Goal: Information Seeking & Learning: Learn about a topic

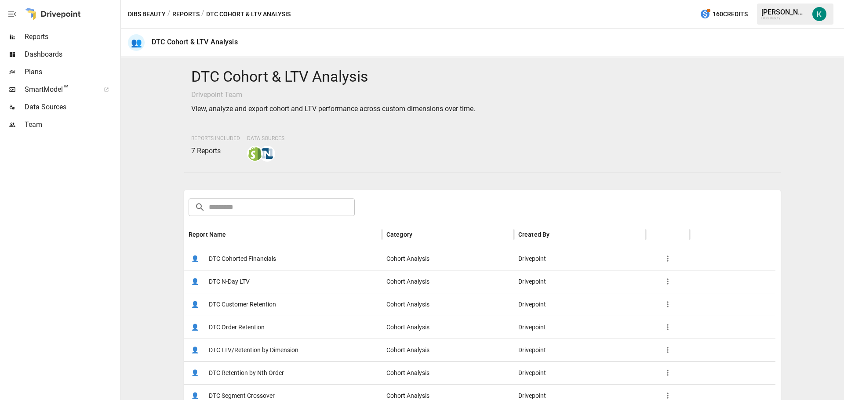
click at [252, 304] on span "DTC Customer Retention" at bounding box center [242, 304] width 67 height 22
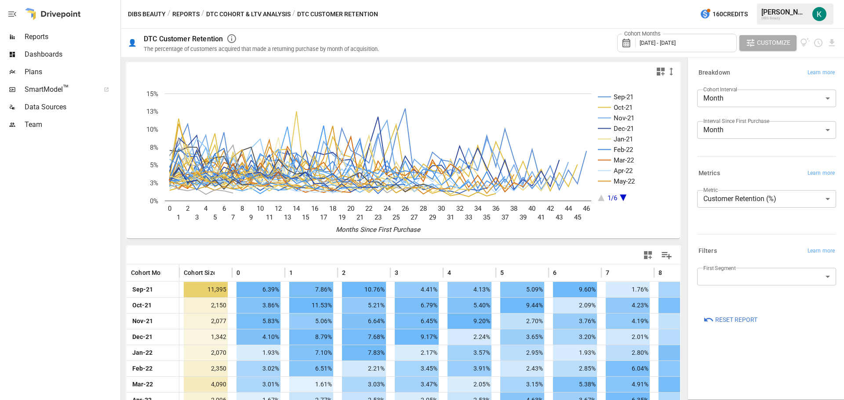
click at [743, 0] on body "Reports Dashboards Plans SmartModel ™ Data Sources Team DIBS Beauty / Reports /…" at bounding box center [422, 0] width 844 height 0
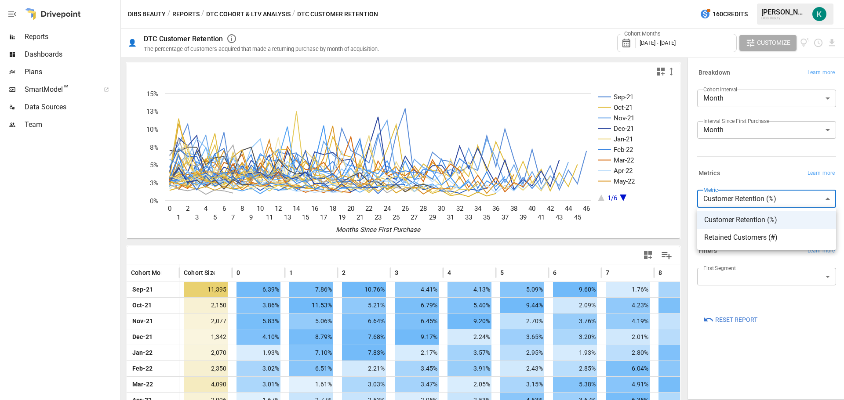
click at [755, 196] on div at bounding box center [422, 200] width 844 height 400
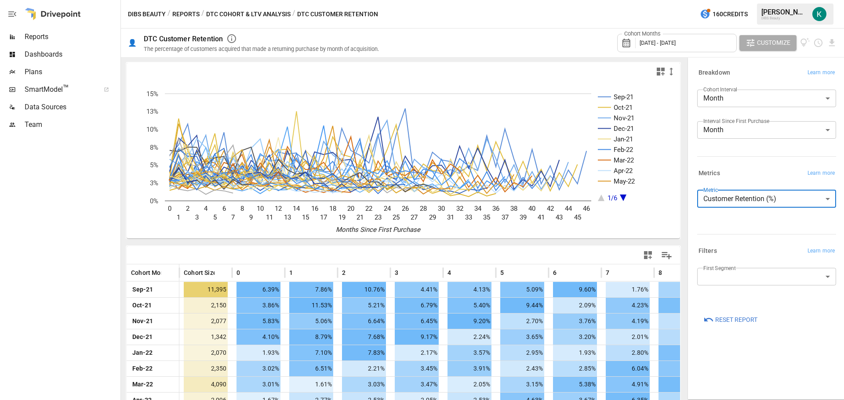
click at [751, 172] on div "Metrics Learn more" at bounding box center [766, 173] width 139 height 12
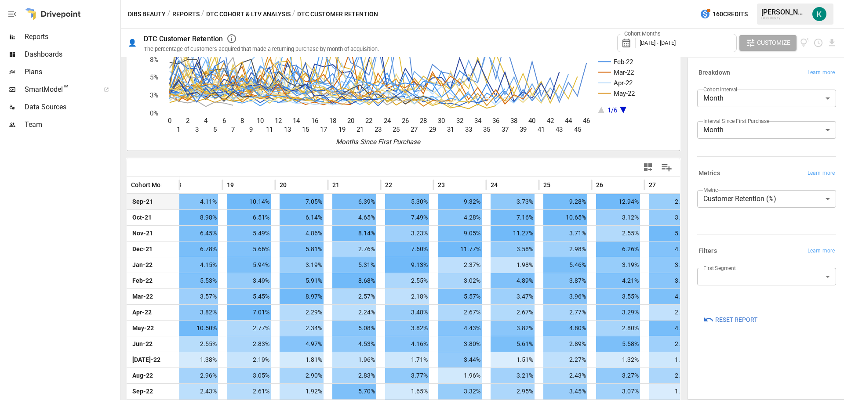
scroll to position [0, 1012]
click at [762, 0] on body "Reports Dashboards Plans SmartModel ™ Data Sources Team DIBS Beauty / Reports /…" at bounding box center [422, 0] width 844 height 0
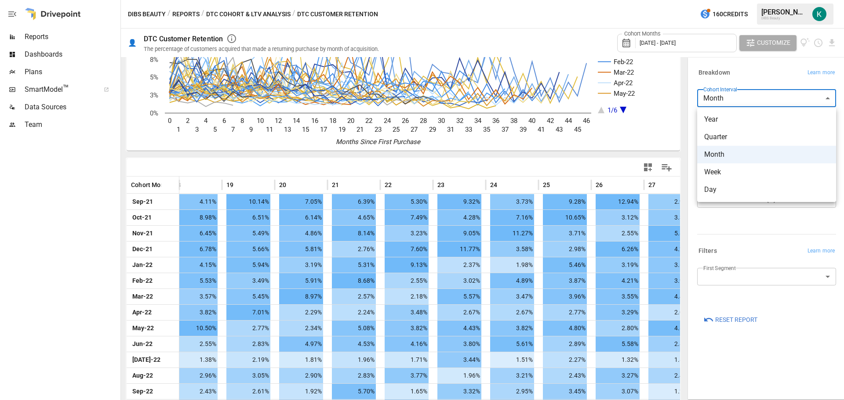
click at [757, 122] on span "Year" at bounding box center [766, 119] width 125 height 11
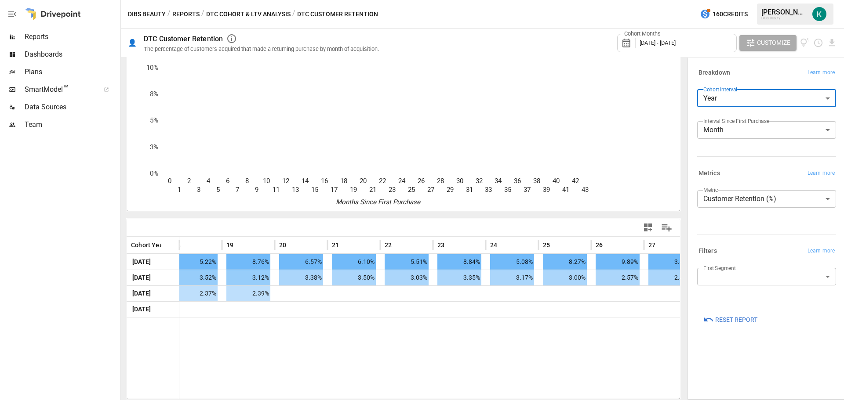
scroll to position [28, 0]
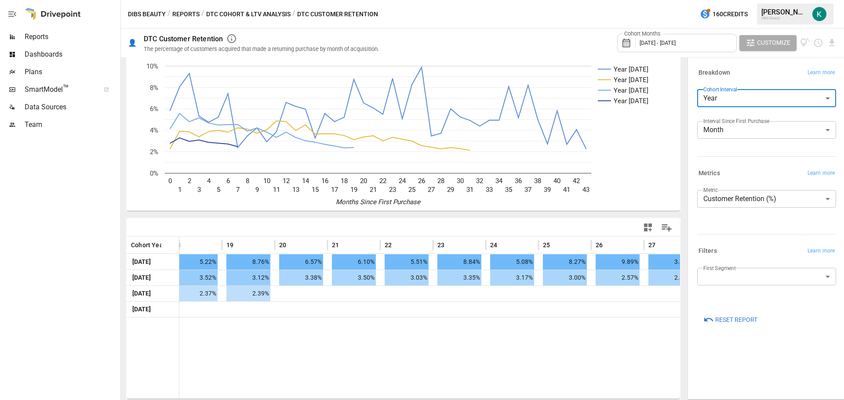
click at [675, 41] on span "[DATE] - [DATE]" at bounding box center [657, 43] width 36 height 7
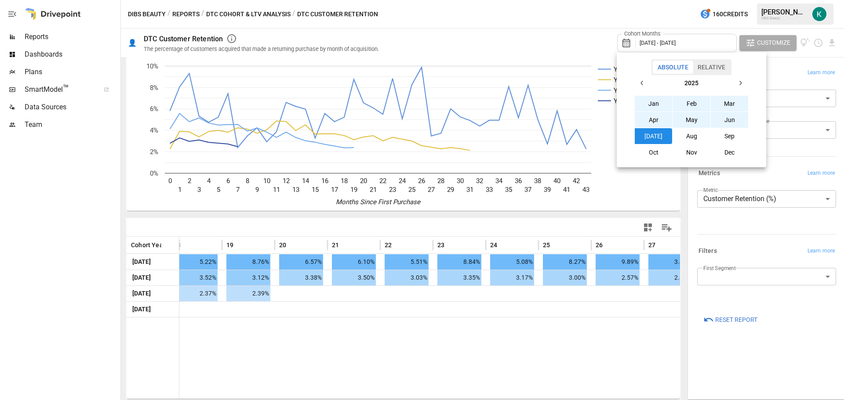
click at [643, 81] on icon "button" at bounding box center [641, 83] width 7 height 7
click at [642, 83] on icon "button" at bounding box center [641, 83] width 7 height 7
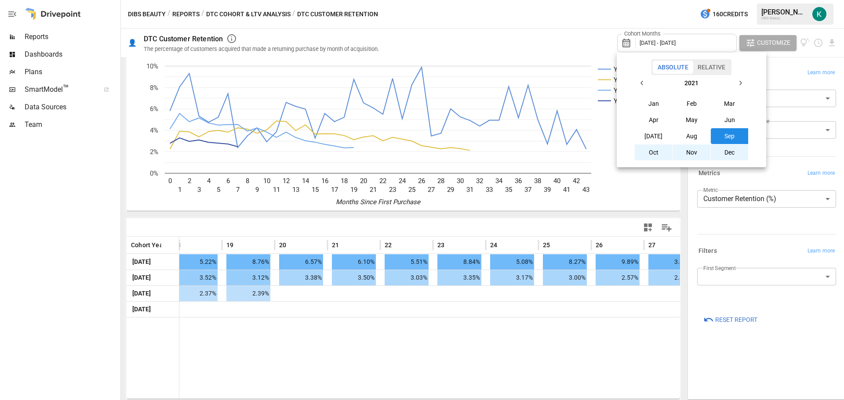
click at [642, 83] on icon "button" at bounding box center [641, 83] width 7 height 7
click at [743, 84] on button "button" at bounding box center [740, 83] width 16 height 16
click at [743, 82] on button "button" at bounding box center [740, 83] width 16 height 16
click at [656, 107] on button "Jan" at bounding box center [653, 104] width 38 height 16
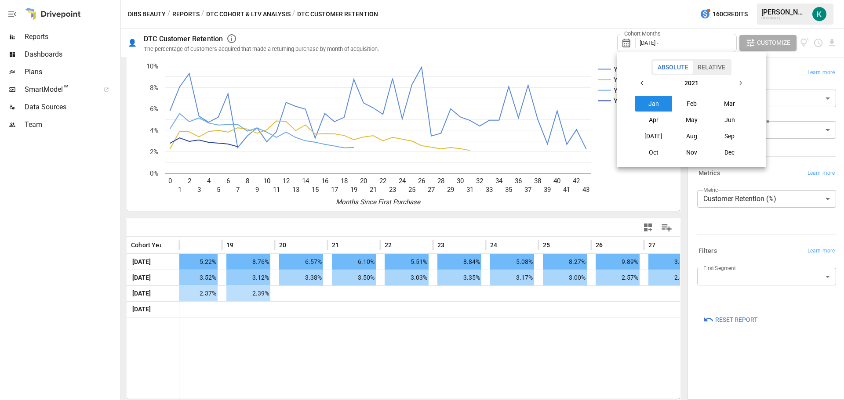
click at [745, 83] on button "button" at bounding box center [740, 83] width 16 height 16
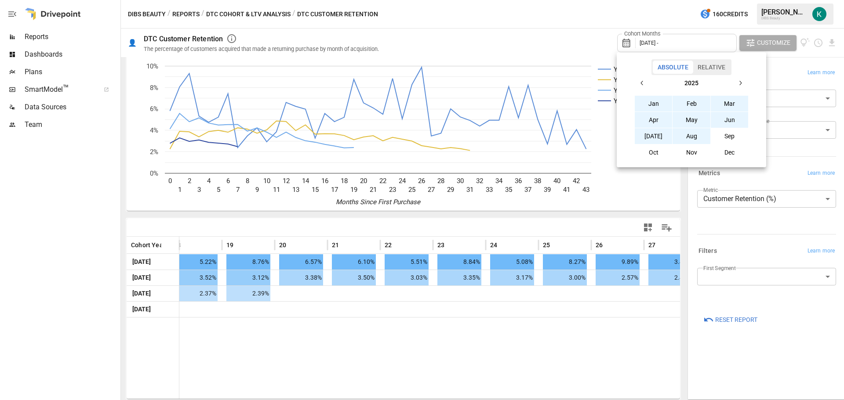
click at [657, 138] on button "[DATE]" at bounding box center [653, 136] width 38 height 16
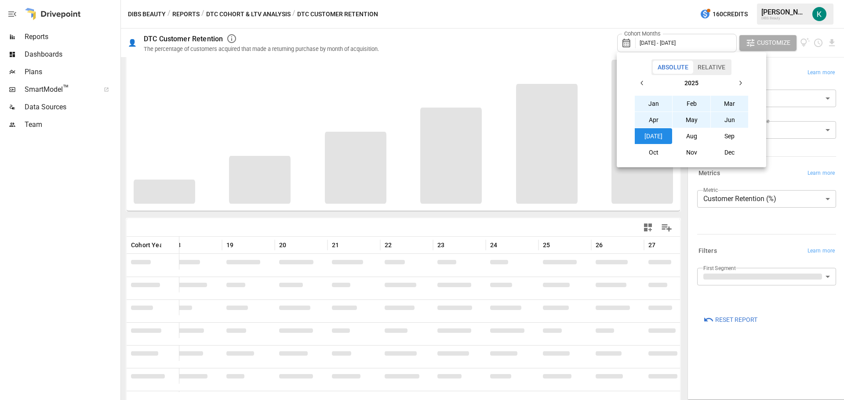
click at [571, 43] on div at bounding box center [422, 200] width 844 height 400
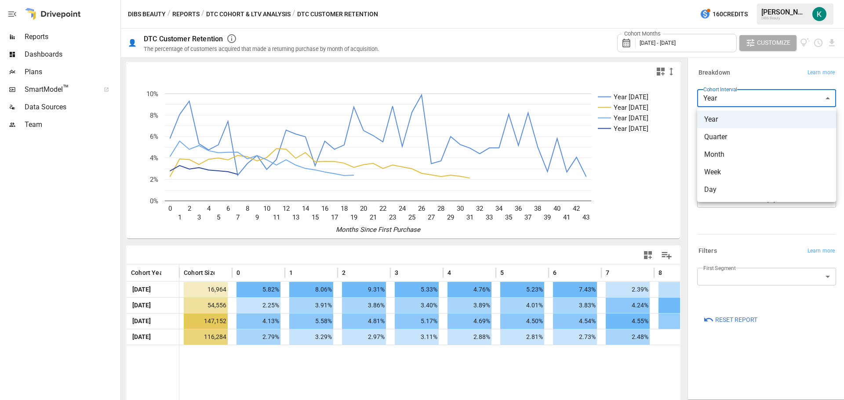
click at [730, 0] on body "Reports Dashboards Plans SmartModel ™ Data Sources Team DIBS Beauty / Reports /…" at bounding box center [422, 0] width 844 height 0
click at [748, 75] on div at bounding box center [422, 200] width 844 height 400
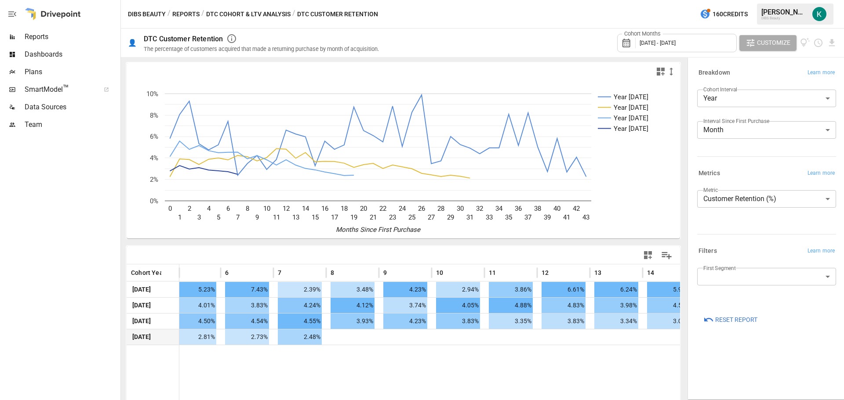
scroll to position [0, 329]
click at [666, 36] on div "Cohort Months [DATE] - [DATE]" at bounding box center [677, 43] width 120 height 18
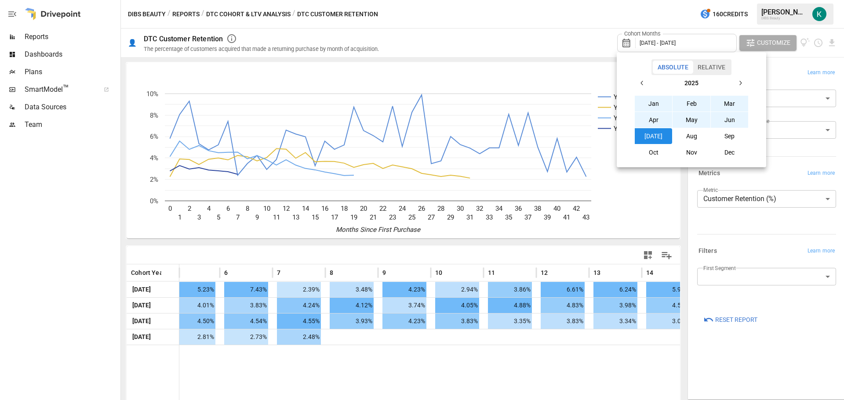
click at [742, 81] on icon "button" at bounding box center [739, 83] width 7 height 7
click at [641, 89] on button "button" at bounding box center [642, 83] width 16 height 16
click at [727, 153] on button "Dec" at bounding box center [729, 153] width 38 height 16
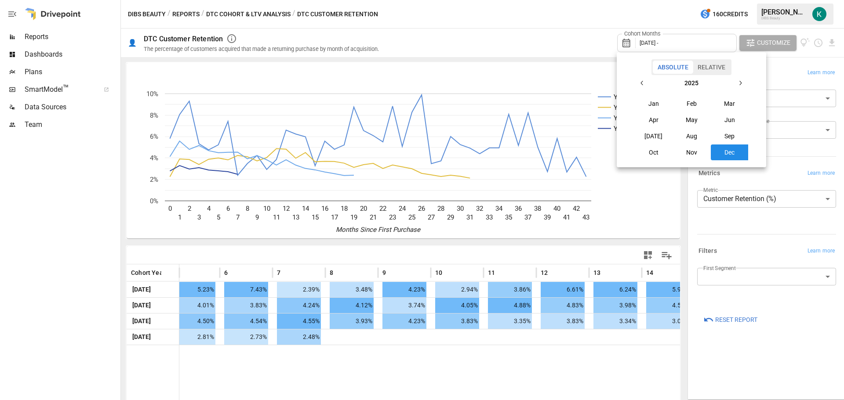
click at [639, 75] on div "2025" at bounding box center [691, 83] width 114 height 16
click at [643, 79] on button "button" at bounding box center [642, 83] width 16 height 16
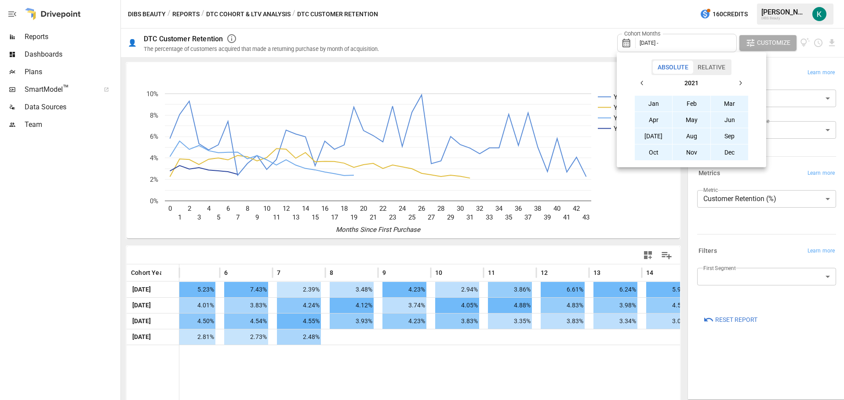
click at [655, 102] on button "Jan" at bounding box center [653, 104] width 38 height 16
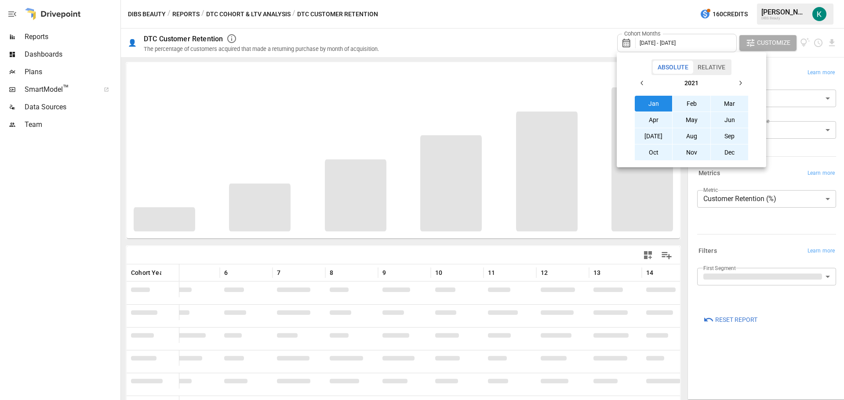
click at [569, 42] on div at bounding box center [422, 200] width 844 height 400
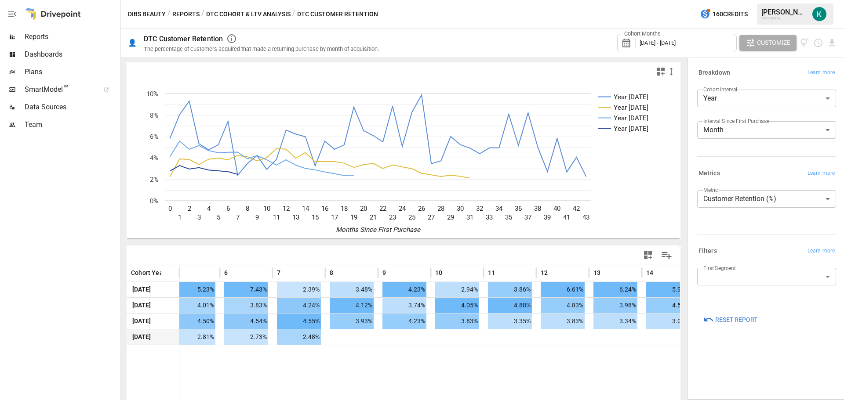
click at [301, 336] on span "2.48%" at bounding box center [299, 337] width 44 height 15
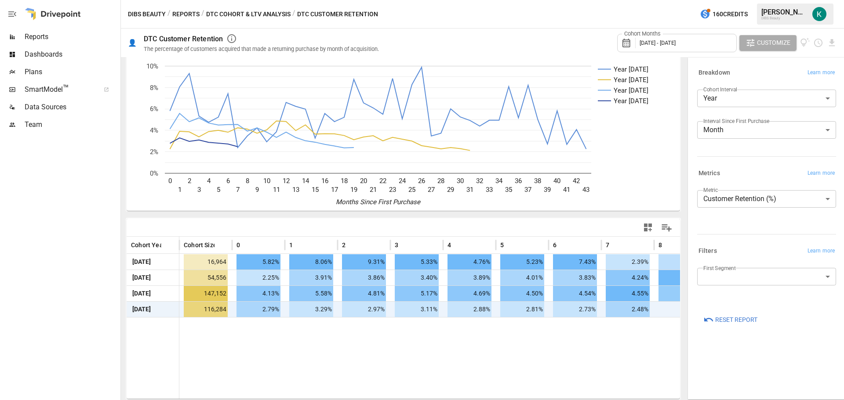
click at [772, 0] on body "Reports Dashboards Plans SmartModel ™ Data Sources Team DIBS Beauty / Reports /…" at bounding box center [422, 0] width 844 height 0
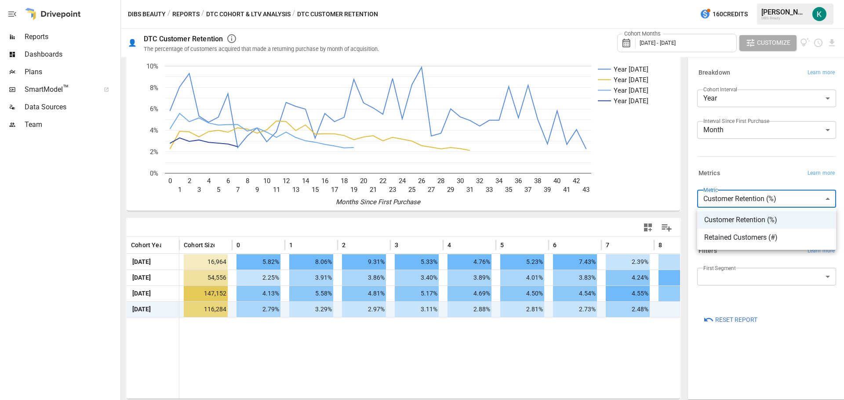
click at [772, 196] on div at bounding box center [422, 200] width 844 height 400
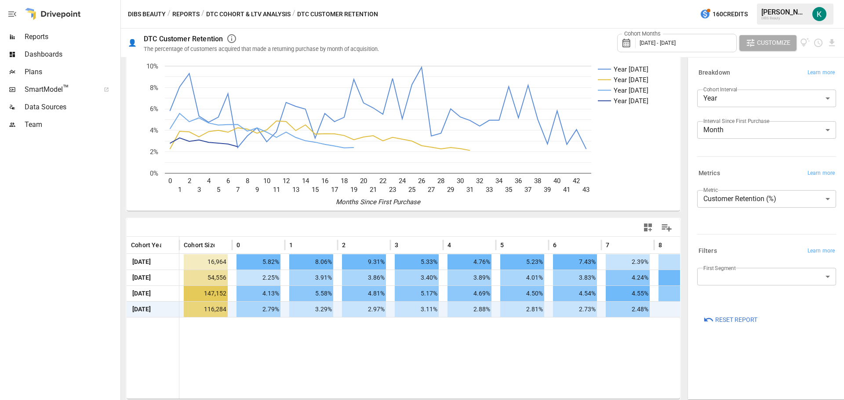
click at [746, 244] on div "Filters Learn more" at bounding box center [764, 250] width 142 height 16
click at [750, 0] on body "Reports Dashboards Plans SmartModel ™ Data Sources Team DIBS Beauty / Reports /…" at bounding box center [422, 0] width 844 height 0
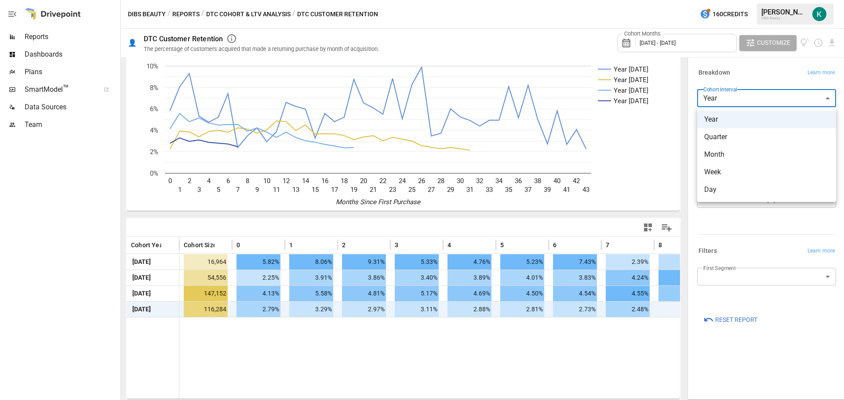
click at [745, 136] on span "Quarter" at bounding box center [766, 137] width 125 height 11
type input "*******"
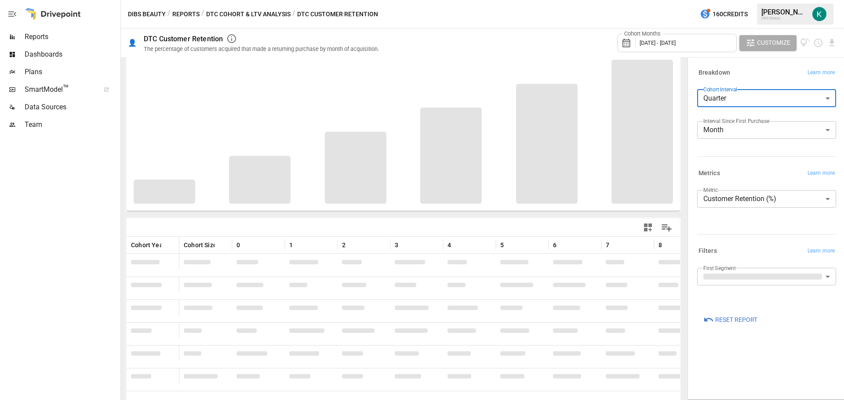
scroll to position [33, 0]
click at [675, 40] on span "[DATE] - [DATE]" at bounding box center [657, 43] width 36 height 7
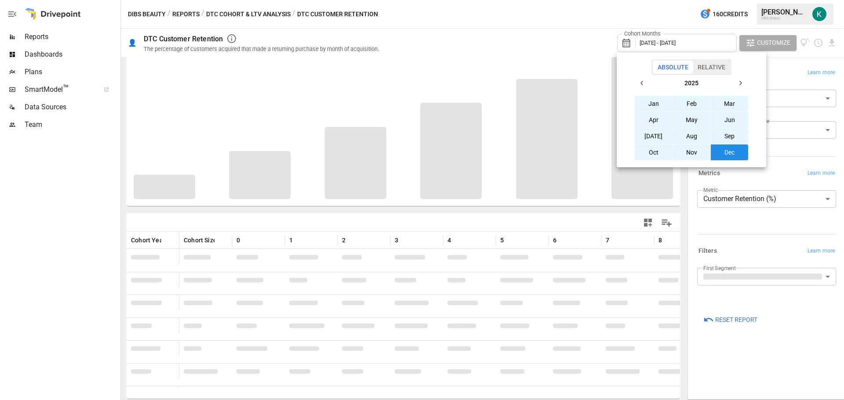
click at [642, 85] on icon "button" at bounding box center [641, 83] width 7 height 7
click at [657, 100] on button "Jan" at bounding box center [653, 104] width 38 height 16
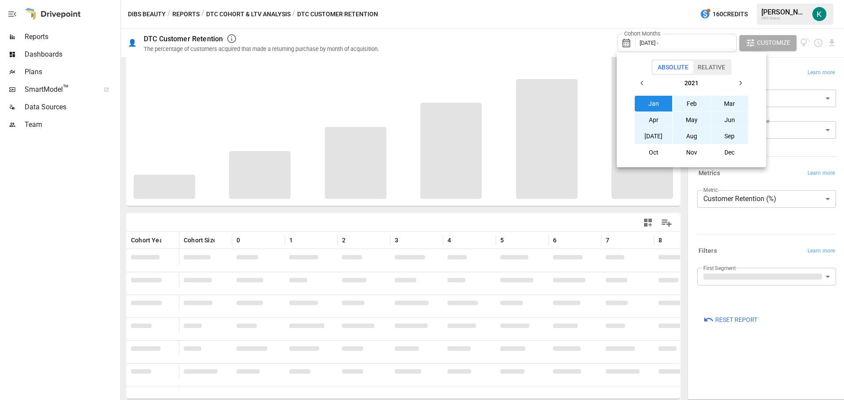
click at [730, 158] on button "Dec" at bounding box center [729, 153] width 38 height 16
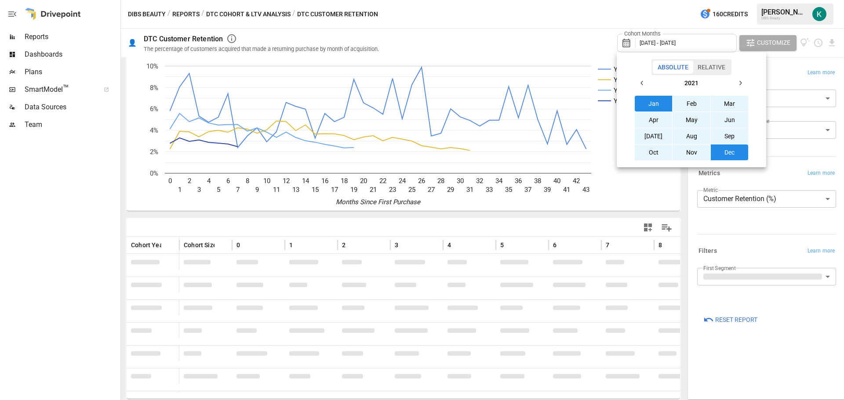
click at [585, 37] on div at bounding box center [422, 200] width 844 height 400
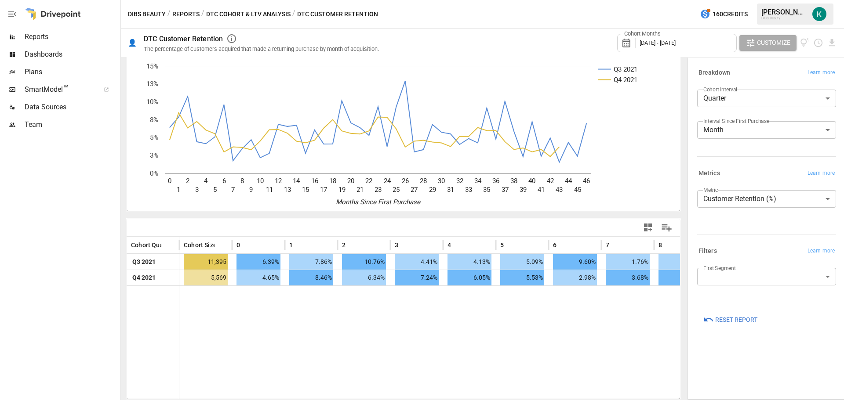
click at [768, 44] on span "Customize" at bounding box center [773, 42] width 33 height 11
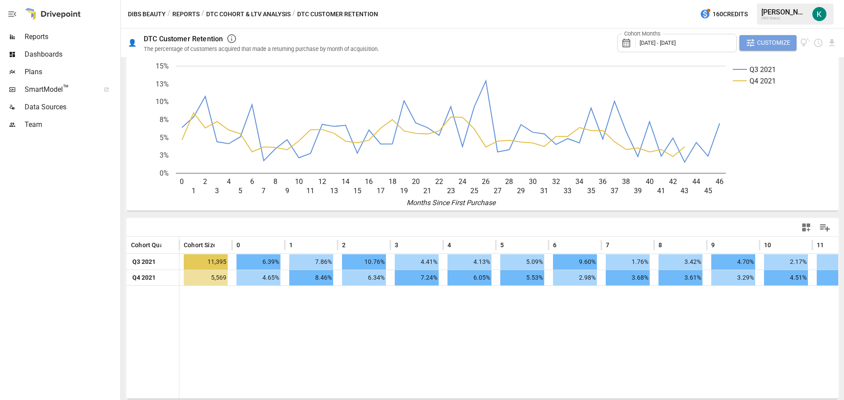
click at [768, 44] on span "Customize" at bounding box center [773, 42] width 33 height 11
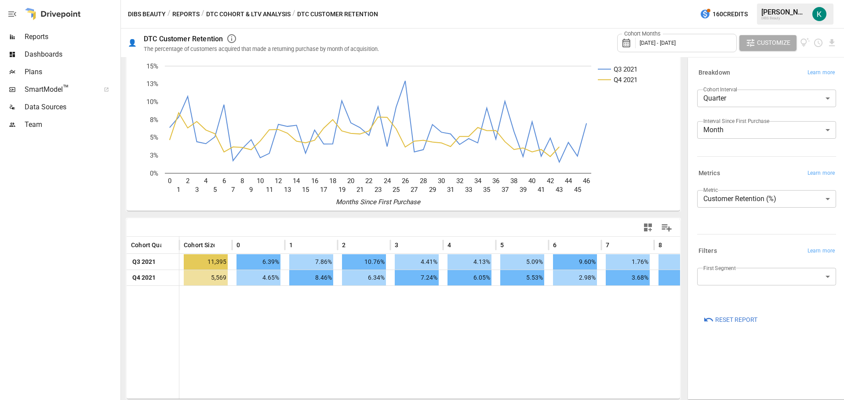
click at [774, 0] on body "**********" at bounding box center [422, 0] width 844 height 0
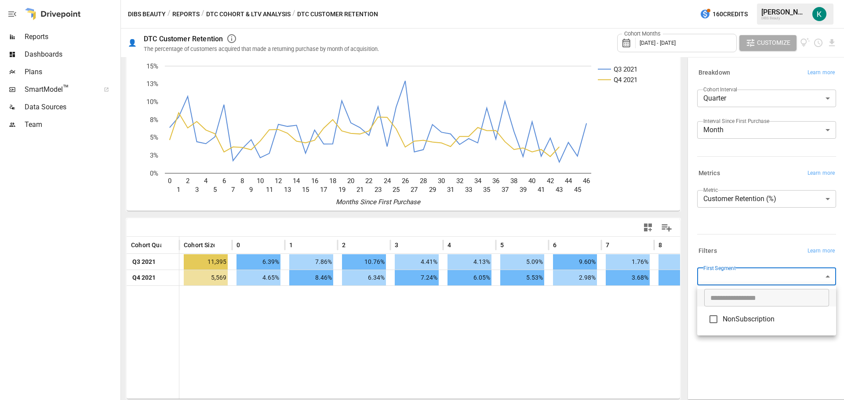
click at [775, 275] on div at bounding box center [422, 200] width 844 height 400
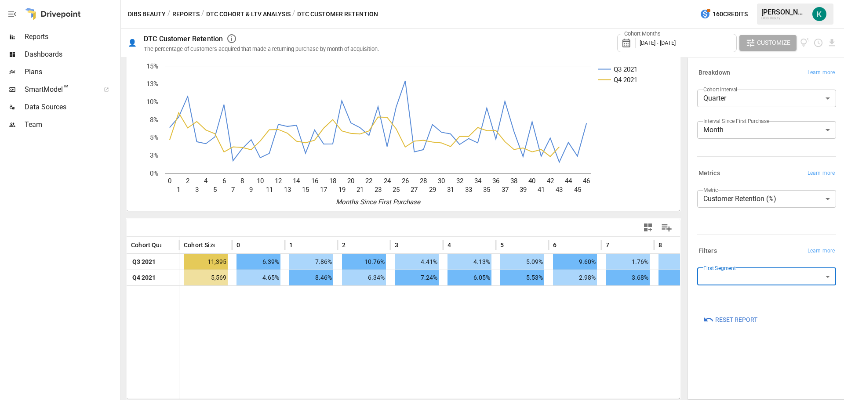
click at [770, 254] on div "Filters Learn more" at bounding box center [766, 251] width 139 height 12
click at [675, 42] on span "[DATE] - [DATE]" at bounding box center [657, 43] width 36 height 7
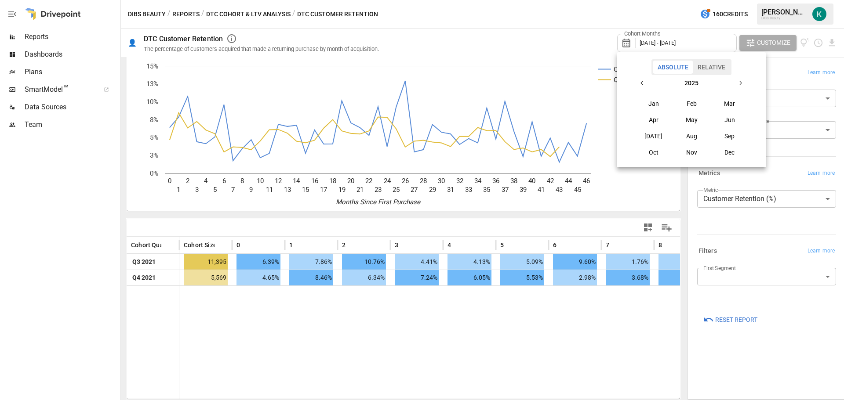
click at [703, 42] on div at bounding box center [422, 200] width 844 height 400
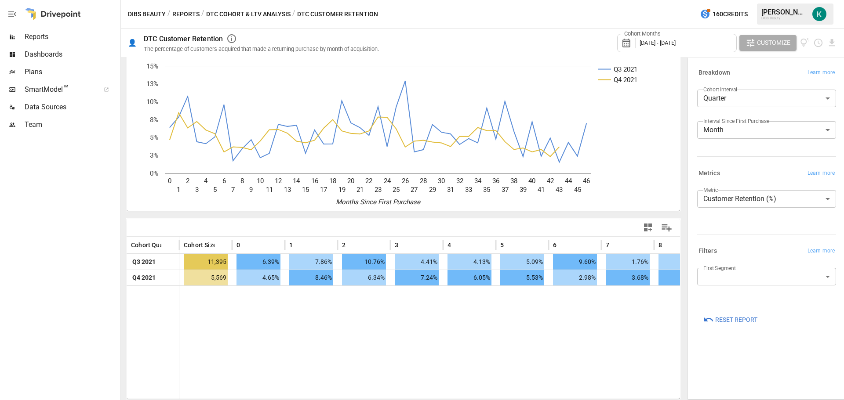
click at [675, 42] on span "[DATE] - [DATE]" at bounding box center [657, 43] width 36 height 7
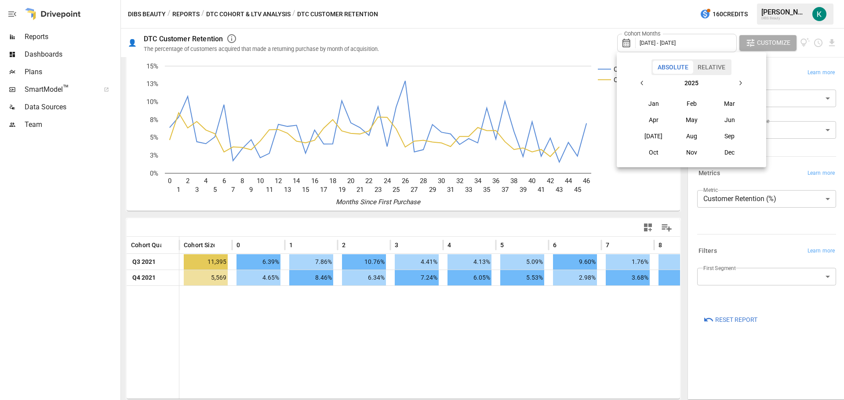
click at [645, 87] on button "button" at bounding box center [642, 83] width 16 height 16
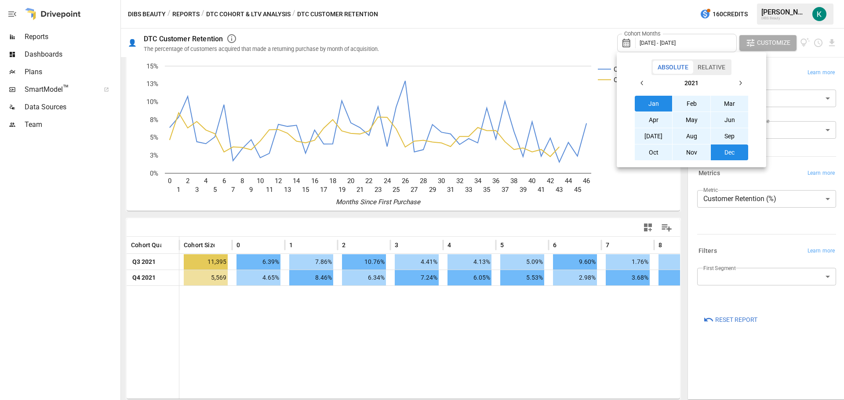
click at [647, 102] on button "Jan" at bounding box center [653, 104] width 38 height 16
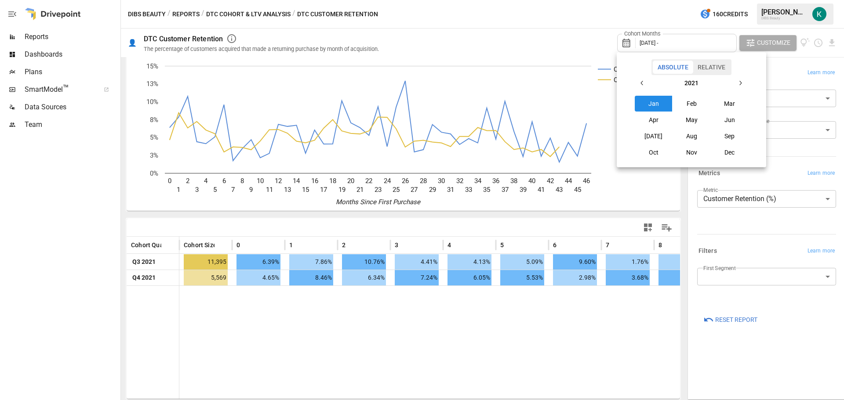
click at [741, 85] on icon "button" at bounding box center [739, 83] width 7 height 7
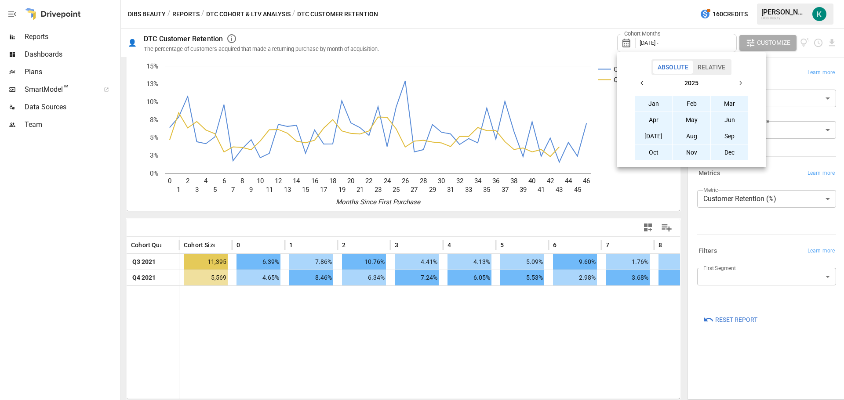
click at [728, 149] on button "Dec" at bounding box center [729, 153] width 38 height 16
click at [563, 40] on div at bounding box center [422, 200] width 844 height 400
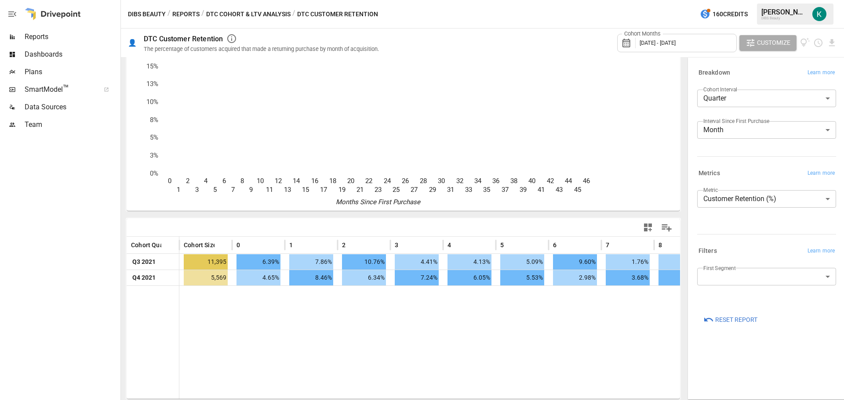
scroll to position [28, 0]
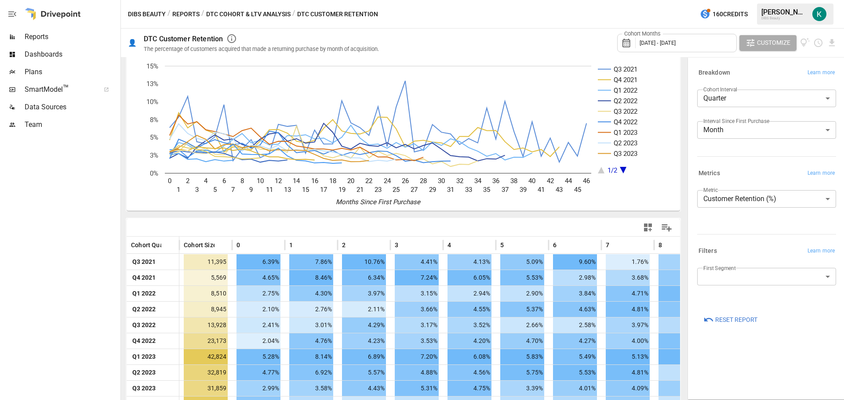
click at [752, 0] on body "Reports Dashboards Plans SmartModel ™ Data Sources Team DIBS Beauty / Reports /…" at bounding box center [422, 0] width 844 height 0
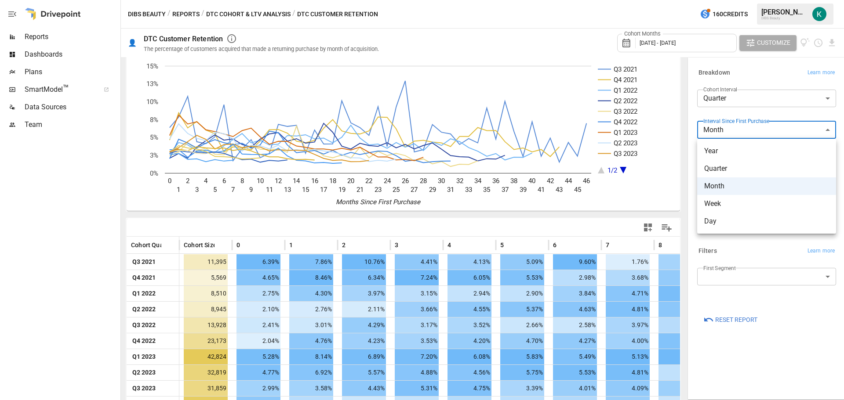
click at [757, 129] on div at bounding box center [422, 200] width 844 height 400
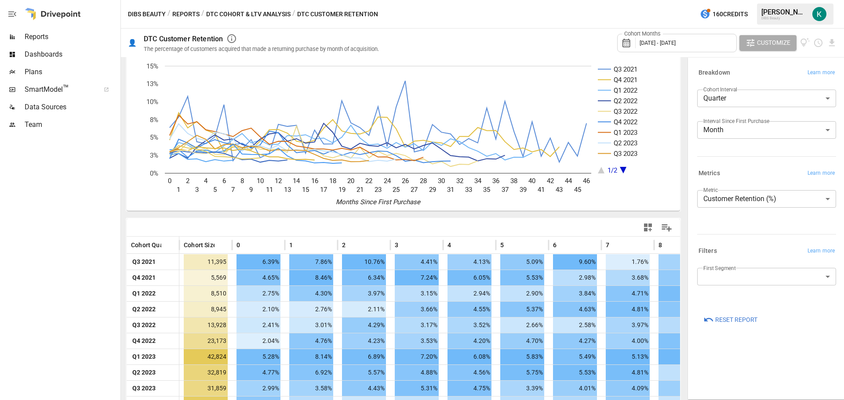
click at [740, 151] on div "Cohort Interval Quarter ******* ​ Interval Since First Purchase Month ***** ​" at bounding box center [764, 119] width 142 height 67
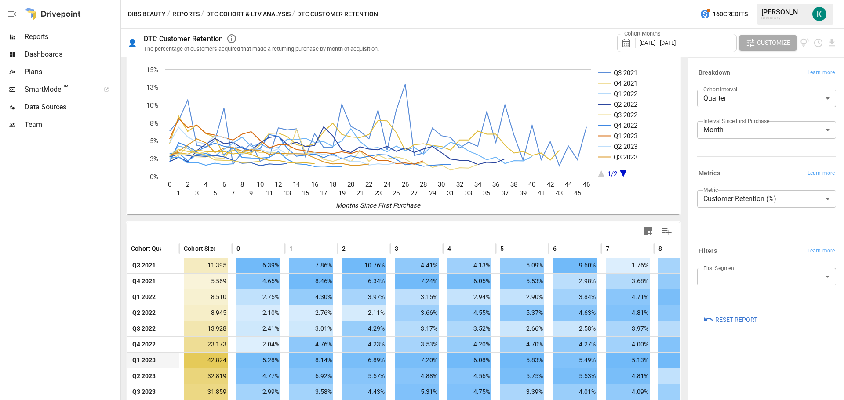
scroll to position [0, 0]
